Goal: Communication & Community: Answer question/provide support

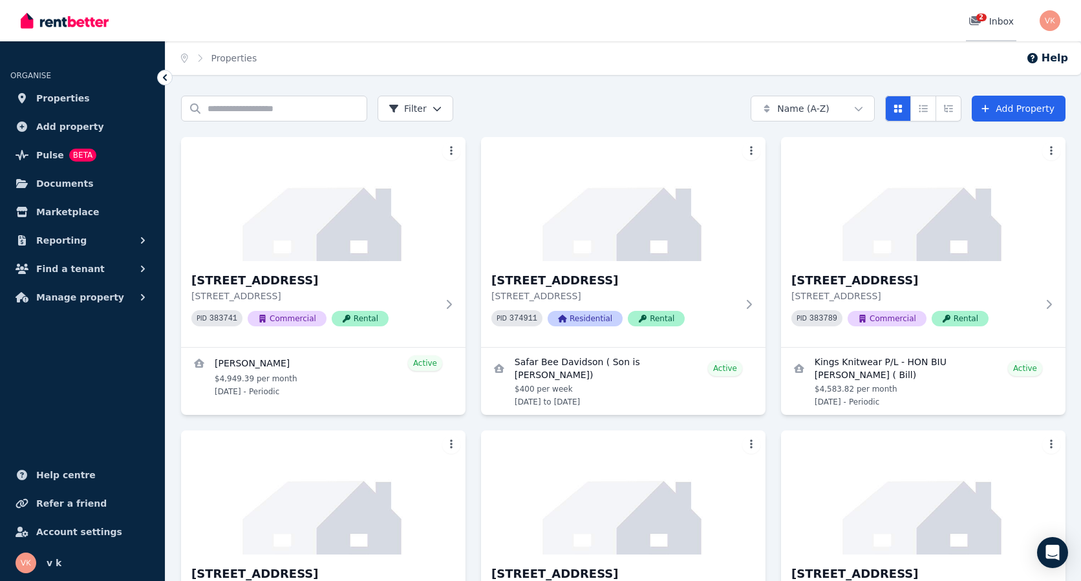
click at [1008, 17] on div "2 Inbox" at bounding box center [990, 21] width 45 height 13
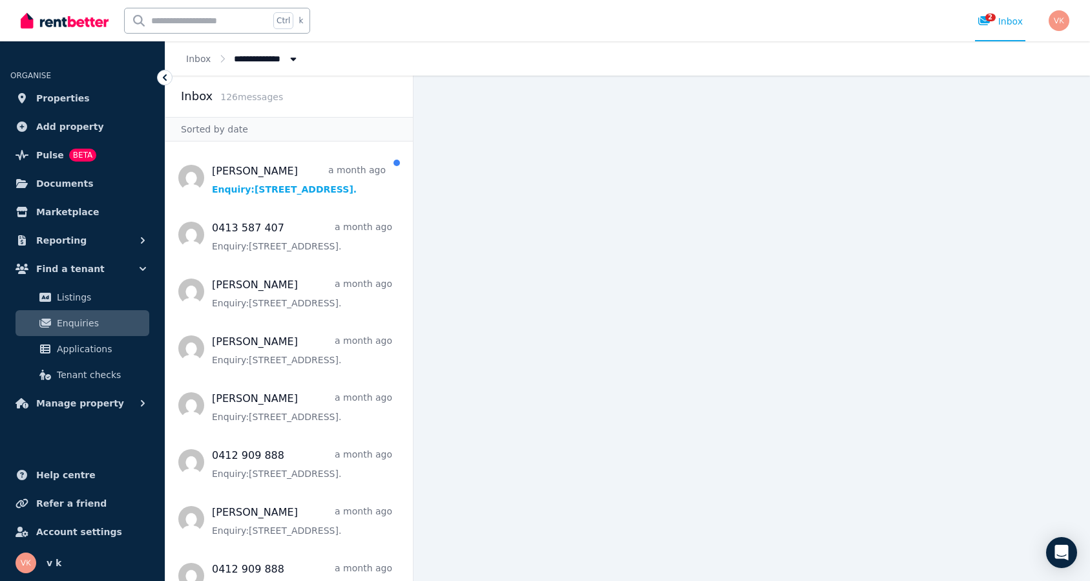
scroll to position [691, 0]
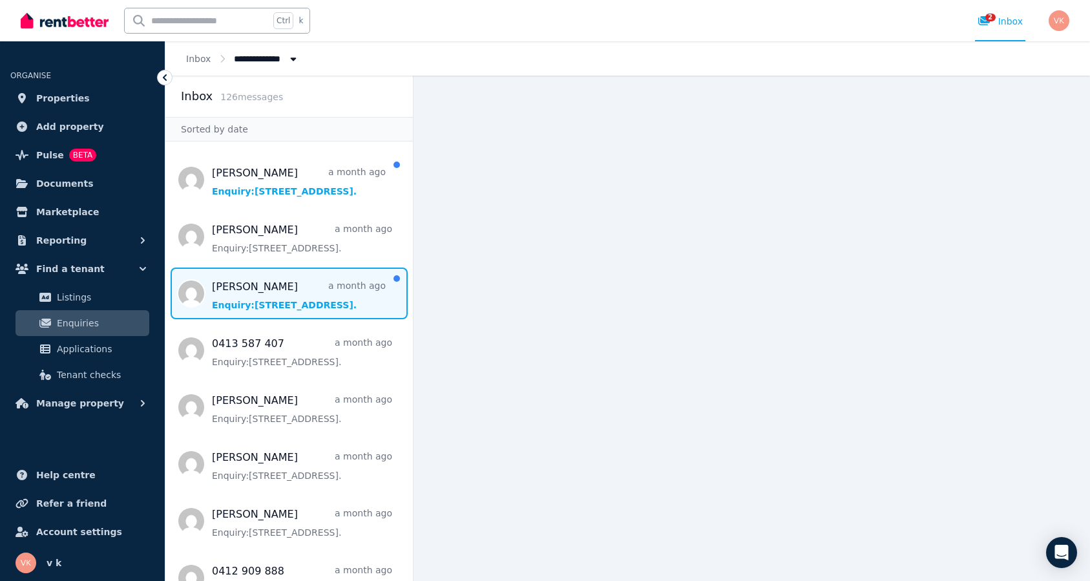
click at [325, 273] on span "Message list" at bounding box center [289, 294] width 248 height 52
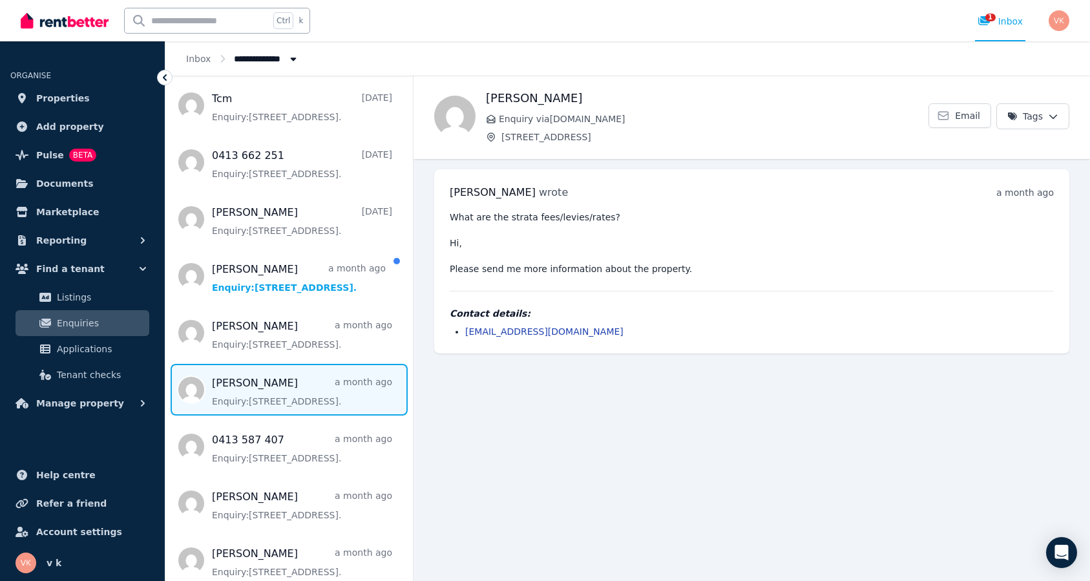
scroll to position [599, 0]
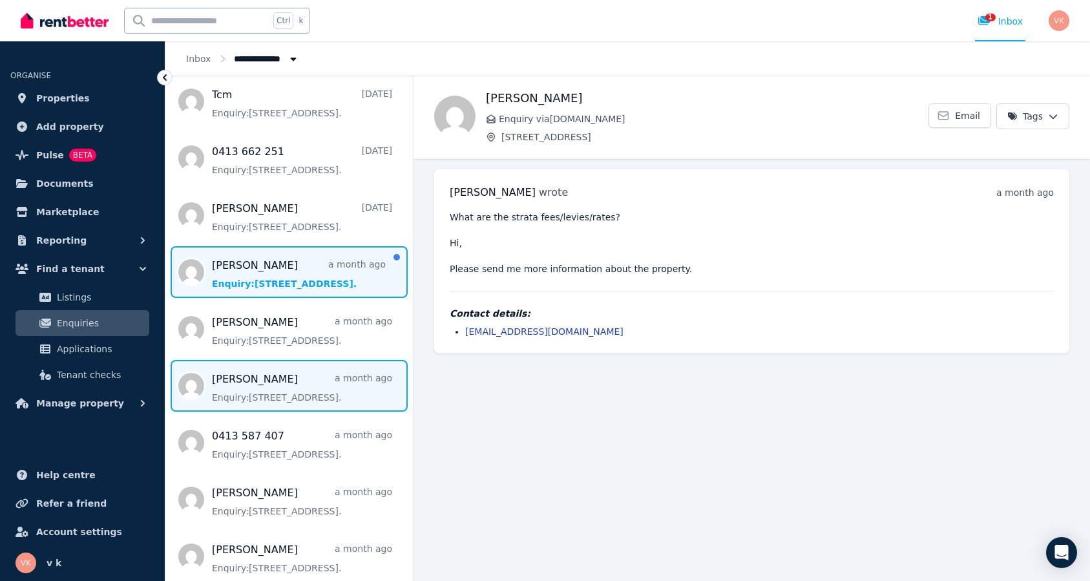
click at [228, 250] on span "Message list" at bounding box center [289, 272] width 248 height 52
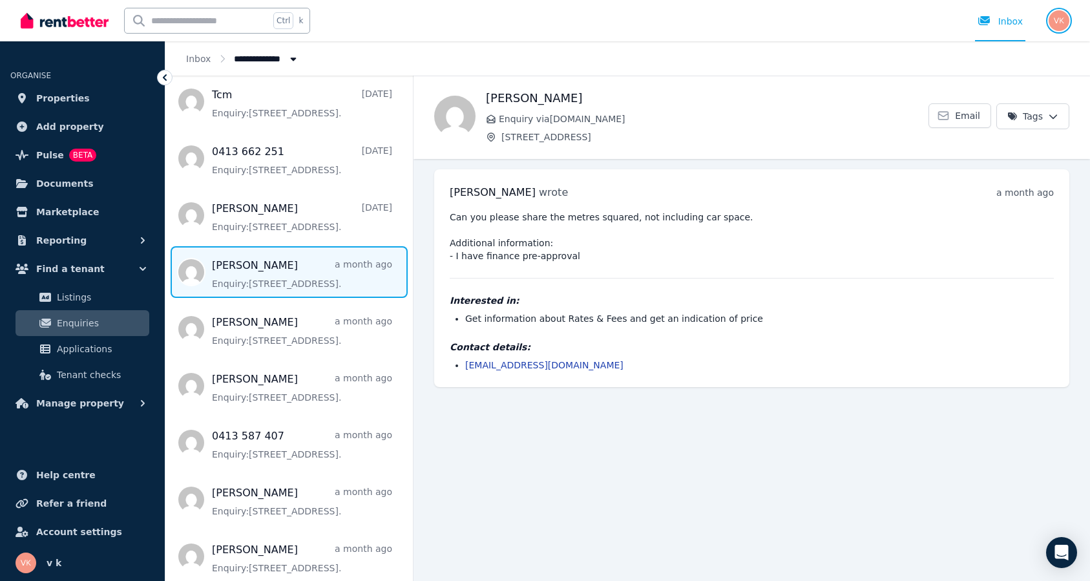
click at [1059, 25] on img "button" at bounding box center [1059, 20] width 21 height 21
click at [991, 169] on span "Logout" at bounding box center [1008, 170] width 124 height 23
